Goal: Transaction & Acquisition: Purchase product/service

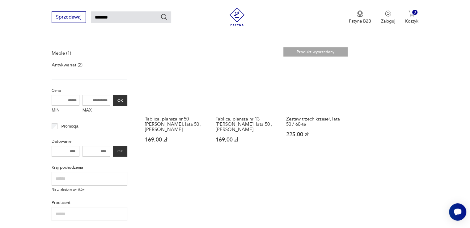
scroll to position [80, 0]
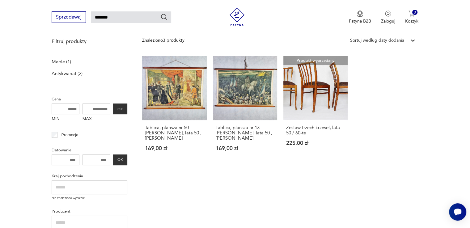
type input "*********"
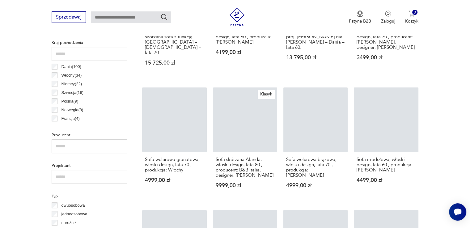
scroll to position [338, 0]
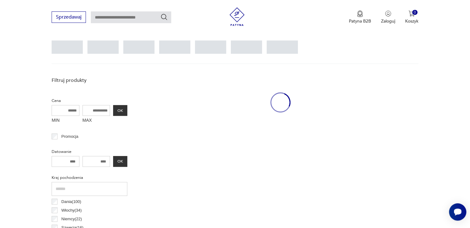
scroll to position [164, 0]
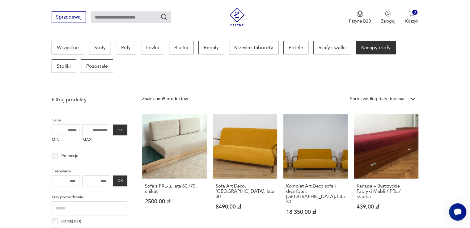
click at [314, 147] on link "Komplet Art Deco sofa i dwa fotel, Polska, lata 30. 18 350,00 zł" at bounding box center [316, 170] width 64 height 113
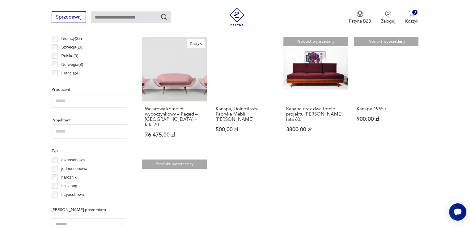
scroll to position [358, 0]
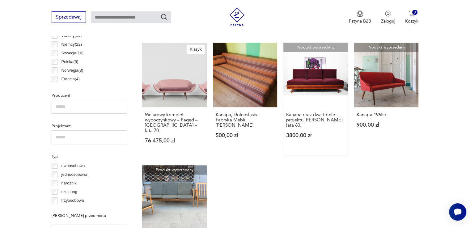
click at [326, 66] on link "Produkt wyprzedany Kanapa oraz dwa fotele projektu Lejkowski i Leśniewski, lata…" at bounding box center [316, 99] width 64 height 113
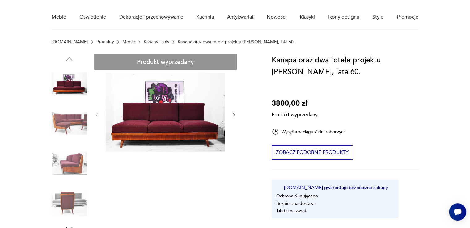
scroll to position [48, 0]
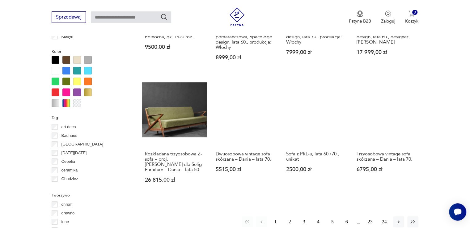
scroll to position [589, 0]
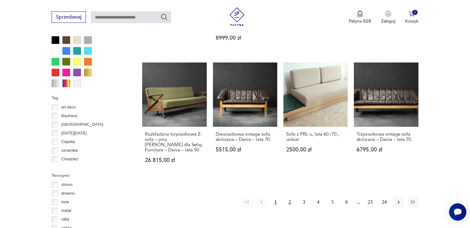
click at [294, 199] on button "2" at bounding box center [290, 202] width 11 height 11
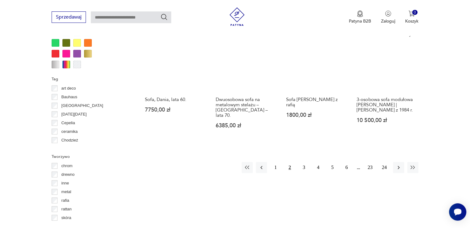
scroll to position [605, 0]
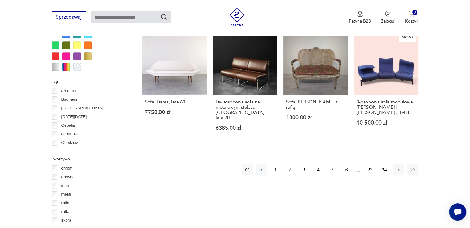
click at [303, 165] on button "3" at bounding box center [304, 170] width 11 height 11
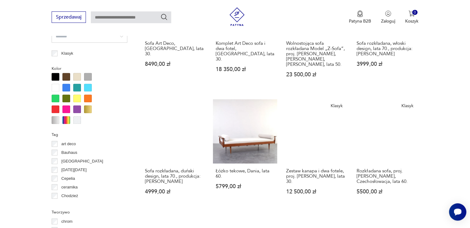
scroll to position [552, 0]
